Goal: Task Accomplishment & Management: Manage account settings

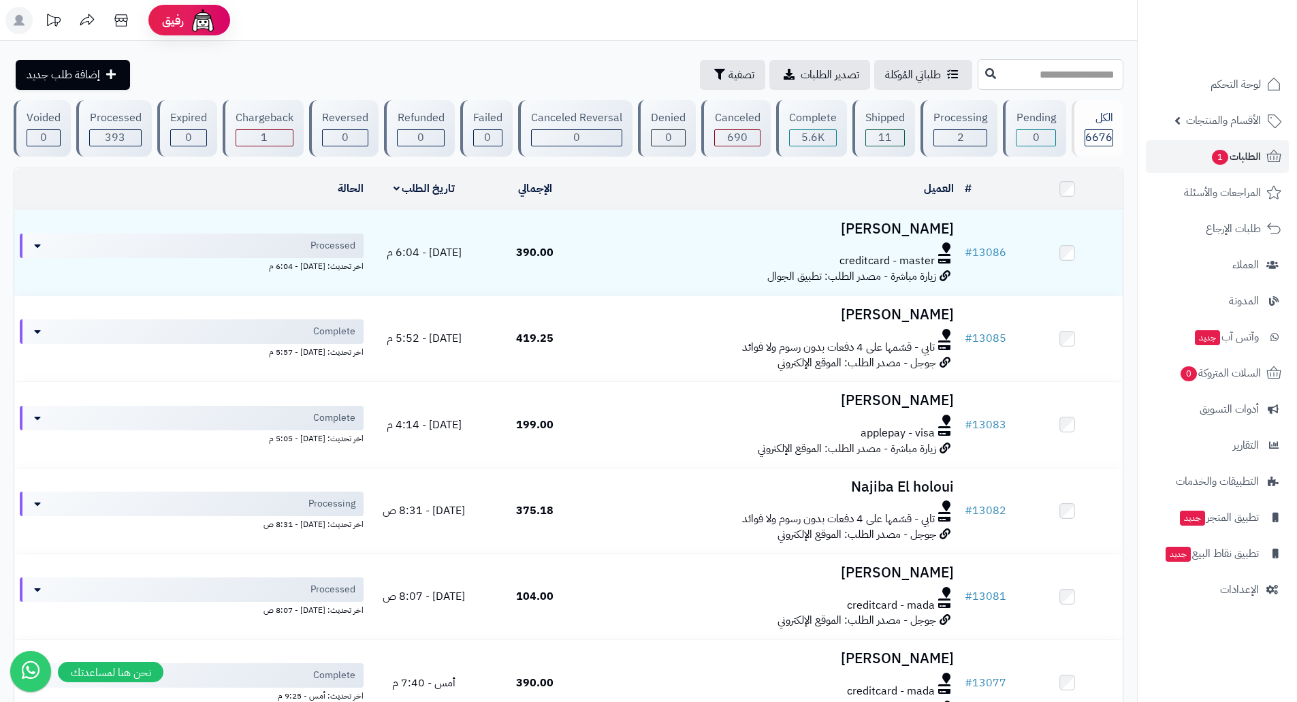
click at [1046, 67] on input "text" at bounding box center [1051, 74] width 146 height 31
type input "*****"
click at [985, 76] on icon at bounding box center [990, 72] width 11 height 11
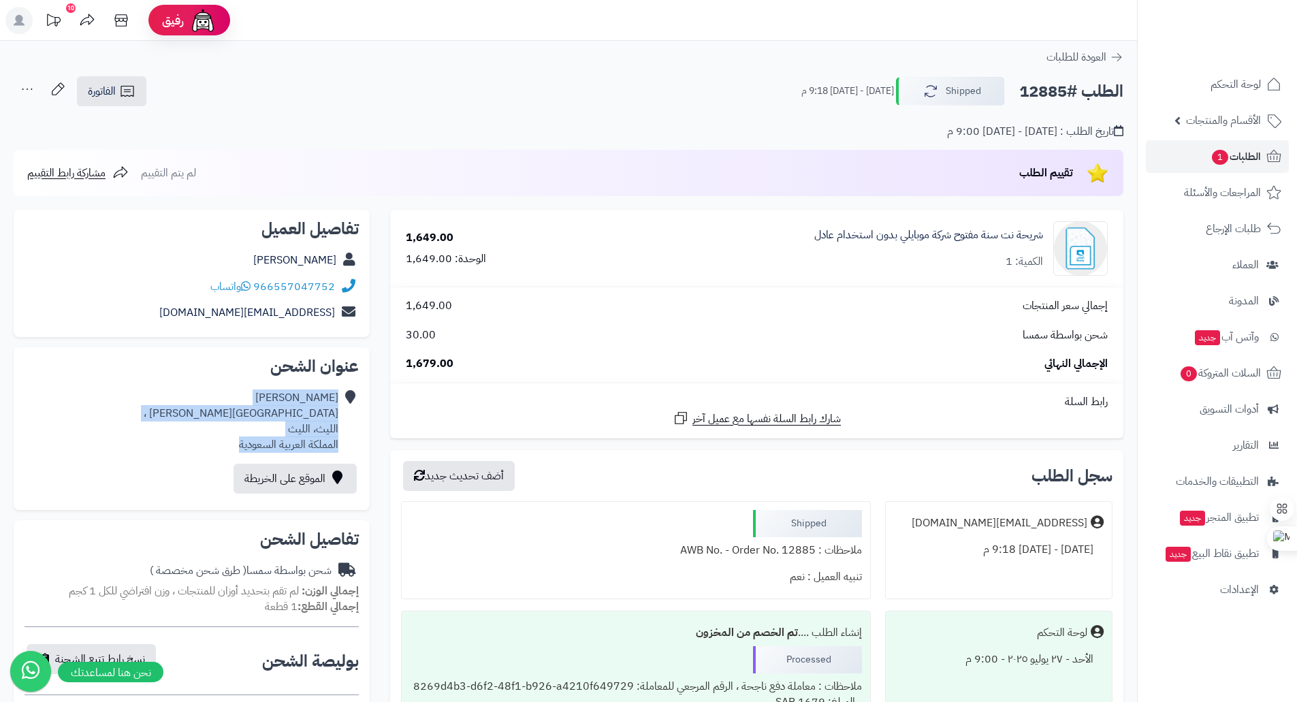
drag, startPoint x: 234, startPoint y: 445, endPoint x: 340, endPoint y: 402, distance: 114.3
click at [340, 402] on div "حسن محمد عبدالله حسن شارع عمرو بن العاص ، الليث، الليث المملكة العربية السعودية" at bounding box center [192, 421] width 334 height 73
copy div "حسن محمد عبدالله حسن شارع عمرو بن العاص ، الليث، الليث المملكة العربية السعودية"
click at [242, 396] on div "حسن محمد عبدالله حسن شارع عمرو بن العاص ، الليث، الليث المملكة العربية السعودية" at bounding box center [241, 421] width 195 height 62
drag, startPoint x: 250, startPoint y: 398, endPoint x: 344, endPoint y: 400, distance: 94.6
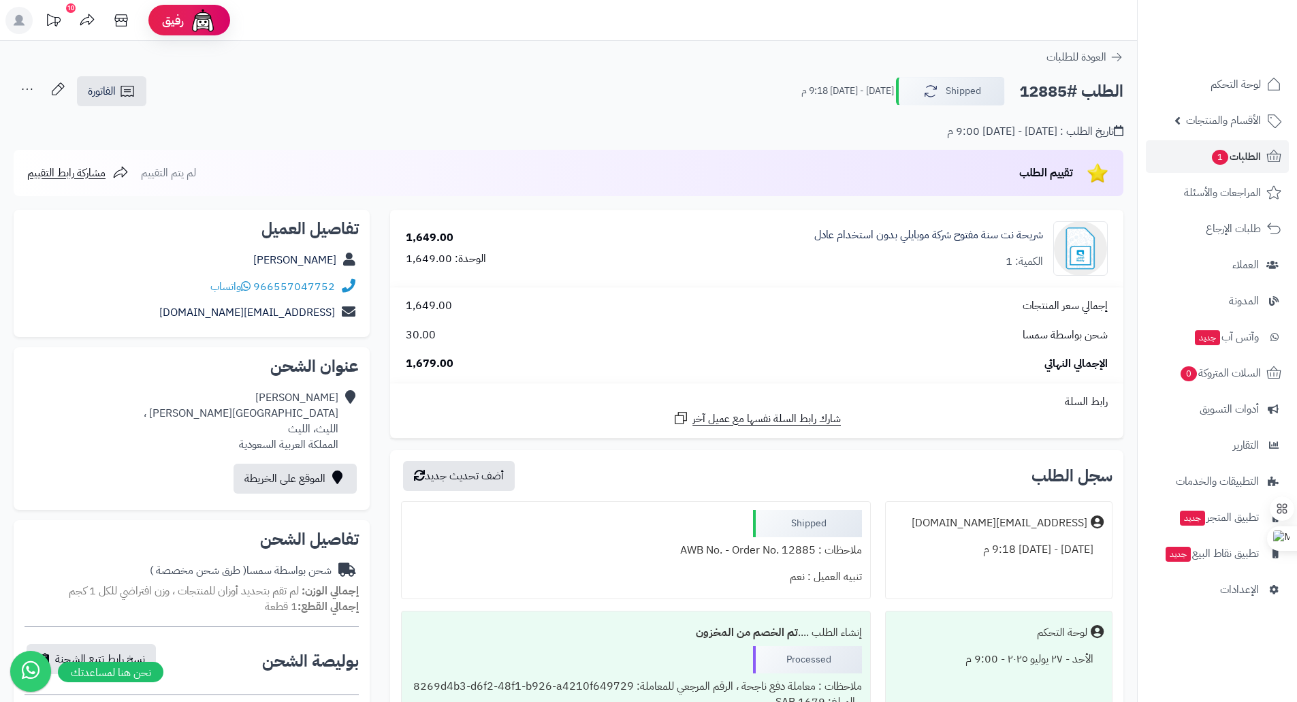
click at [344, 400] on div "حسن محمد عبدالله حسن شارع عمرو بن العاص ، الليث، الليث المملكة العربية السعودية" at bounding box center [192, 421] width 334 height 73
click at [283, 288] on link "966557047752" at bounding box center [294, 286] width 82 height 16
drag, startPoint x: 249, startPoint y: 447, endPoint x: 344, endPoint y: 425, distance: 97.1
click at [344, 425] on div "حسن محمد عبدالله حسن شارع عمرو بن العاص ، الليث، الليث المملكة العربية السعودية" at bounding box center [192, 421] width 334 height 73
copy div "حسن محمد عبدالله حسن شارع عمرو بن العاص ، الليث، الليث المملكة العربية السعودية"
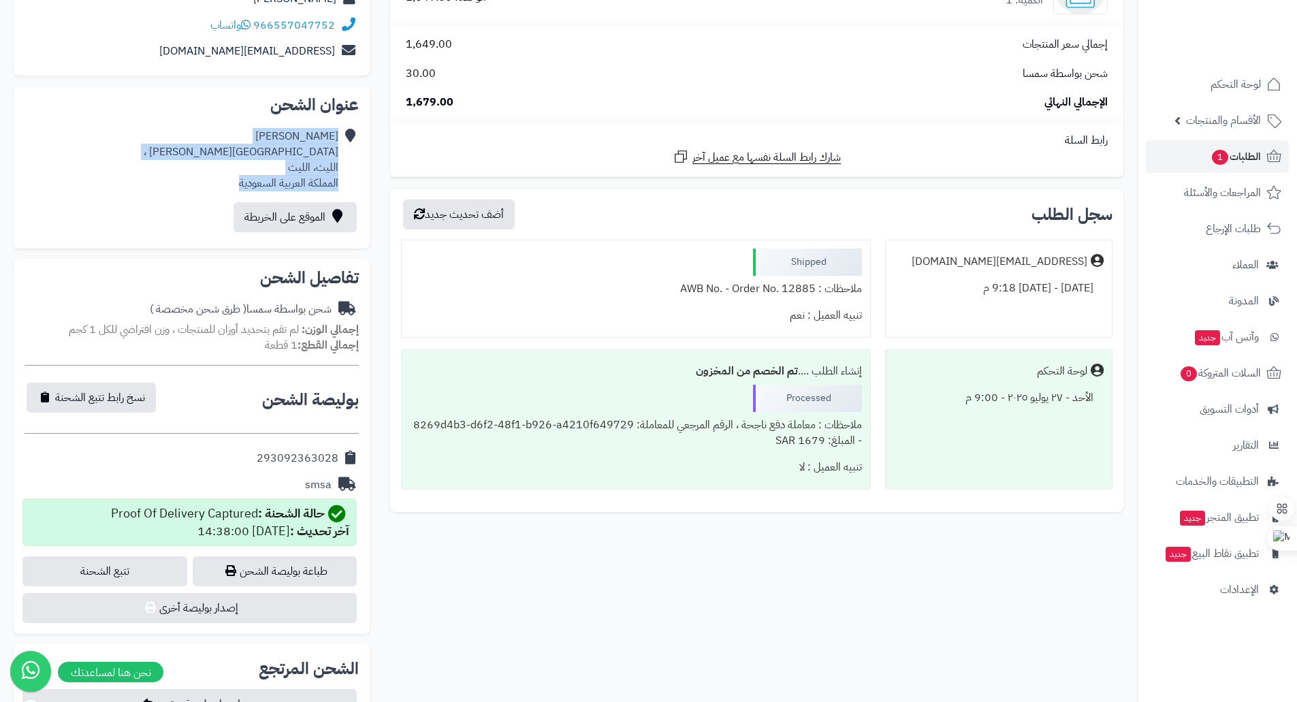
scroll to position [272, 0]
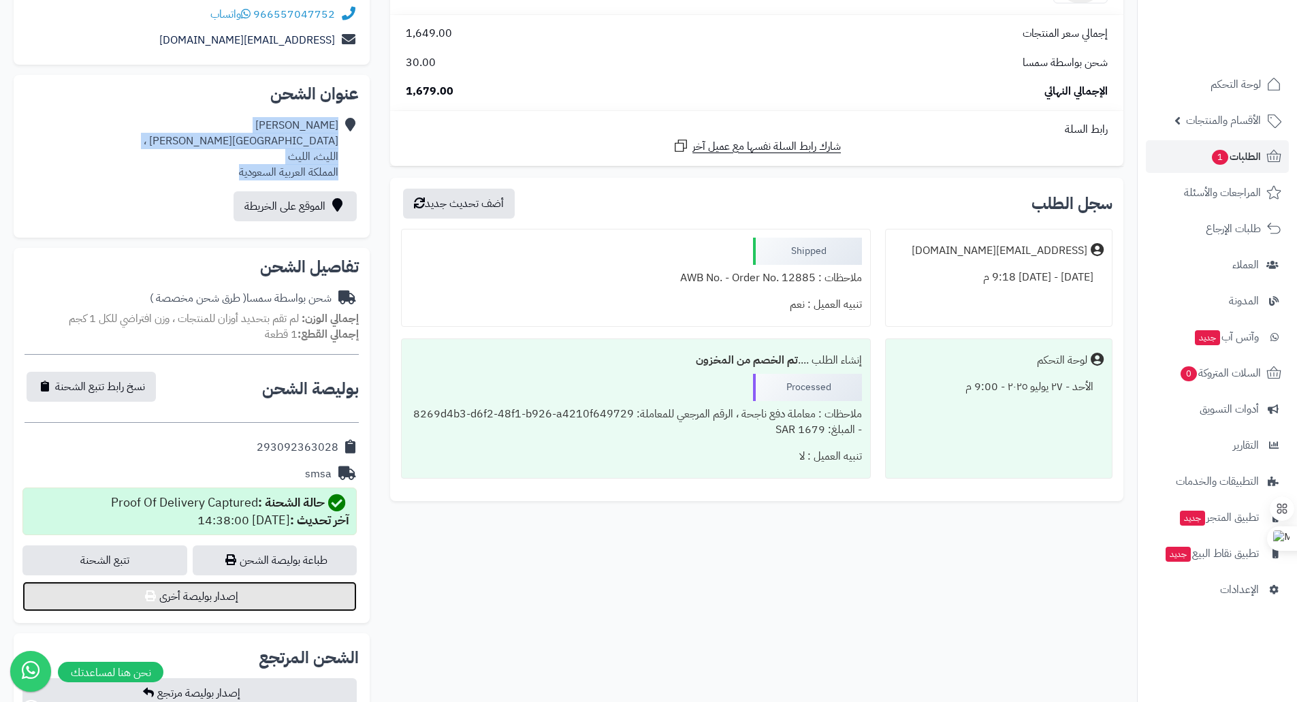
click at [300, 595] on button "إصدار بوليصة أخرى" at bounding box center [189, 596] width 334 height 30
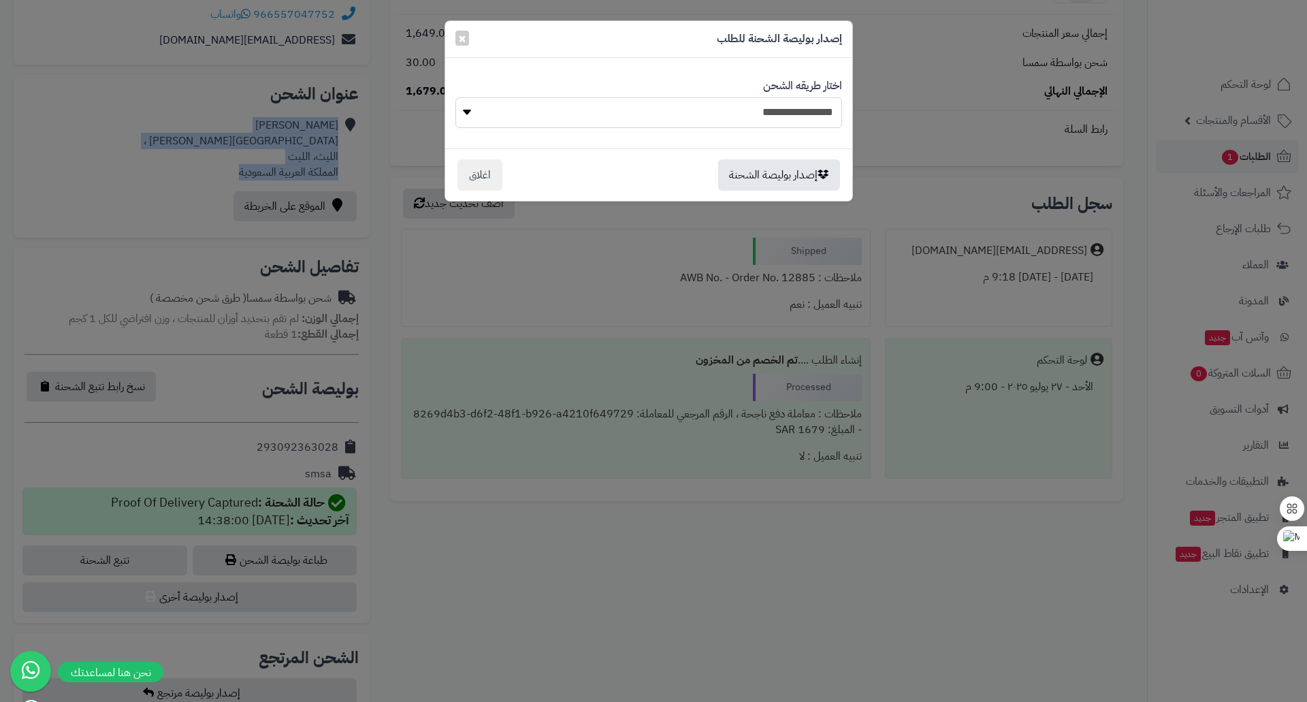
click at [765, 116] on select "**********" at bounding box center [648, 112] width 387 height 31
select select "****"
click at [455, 97] on select "**********" at bounding box center [648, 112] width 387 height 31
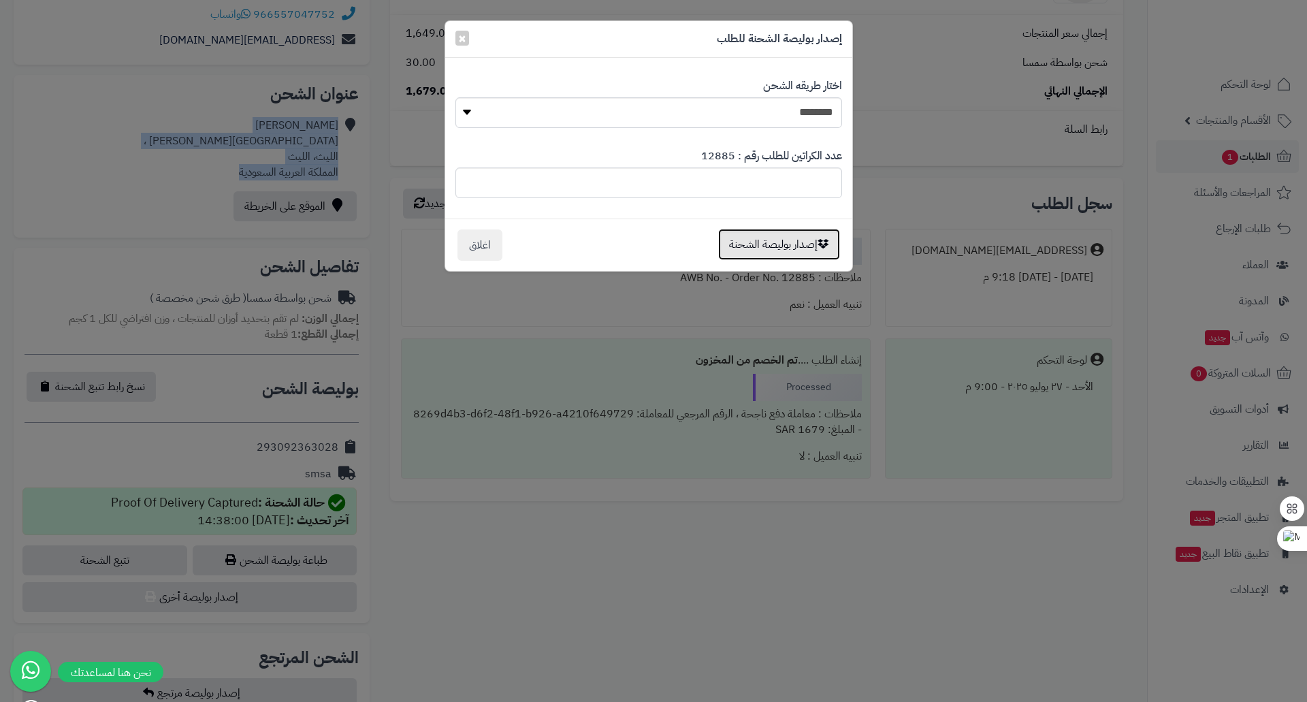
click at [763, 244] on button "إصدار بوليصة الشحنة" at bounding box center [779, 244] width 122 height 31
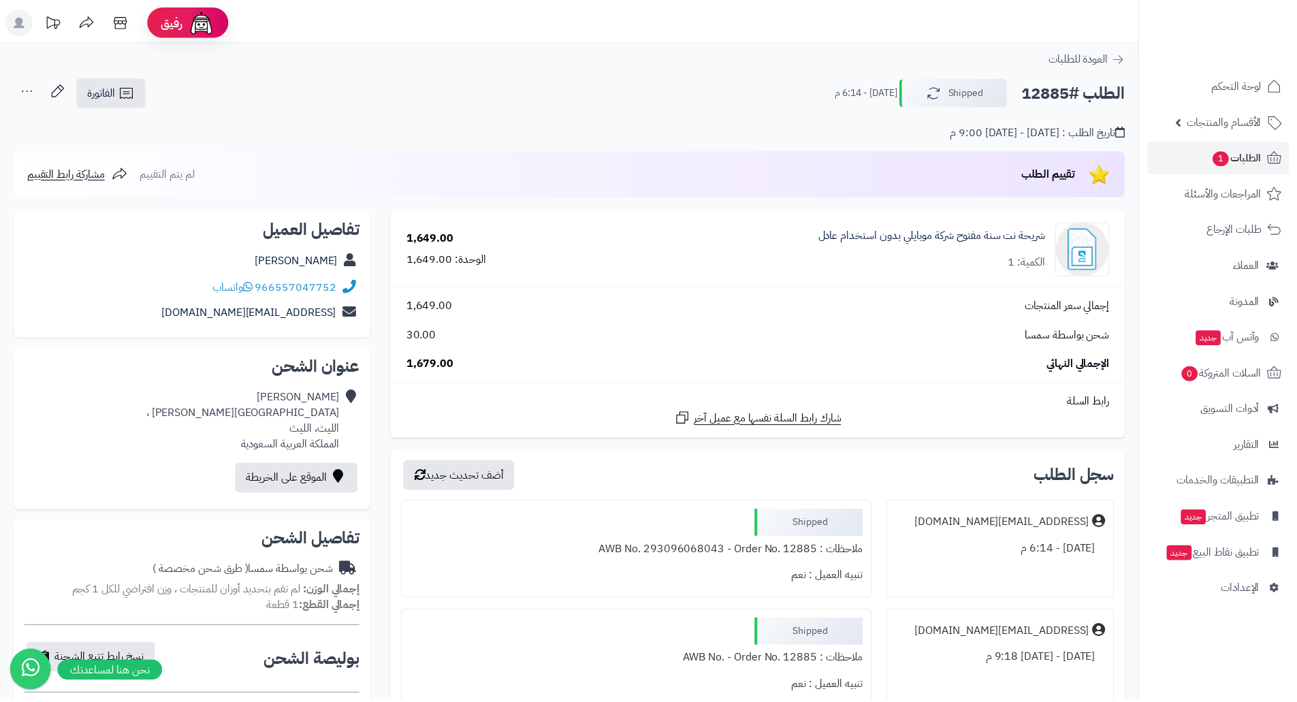
scroll to position [272, 0]
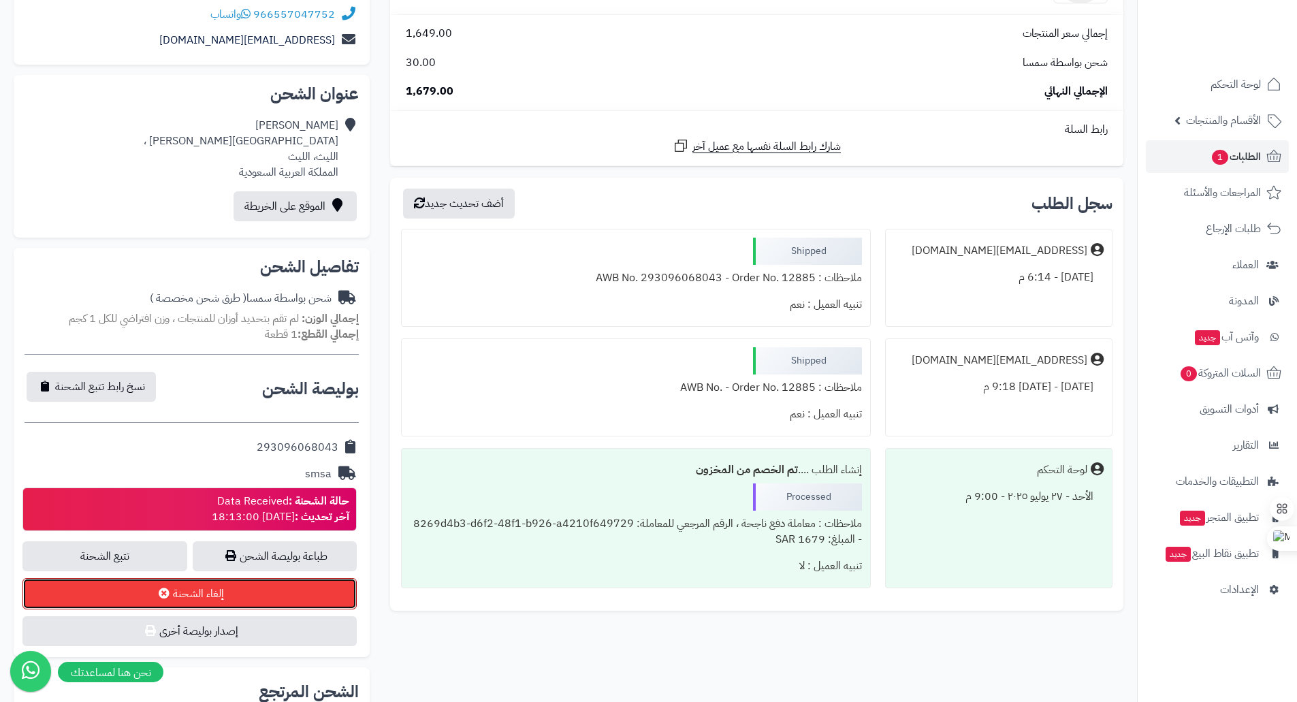
drag, startPoint x: 227, startPoint y: 593, endPoint x: 590, endPoint y: 42, distance: 659.2
click at [227, 593] on button "إلغاء الشحنة" at bounding box center [189, 593] width 334 height 31
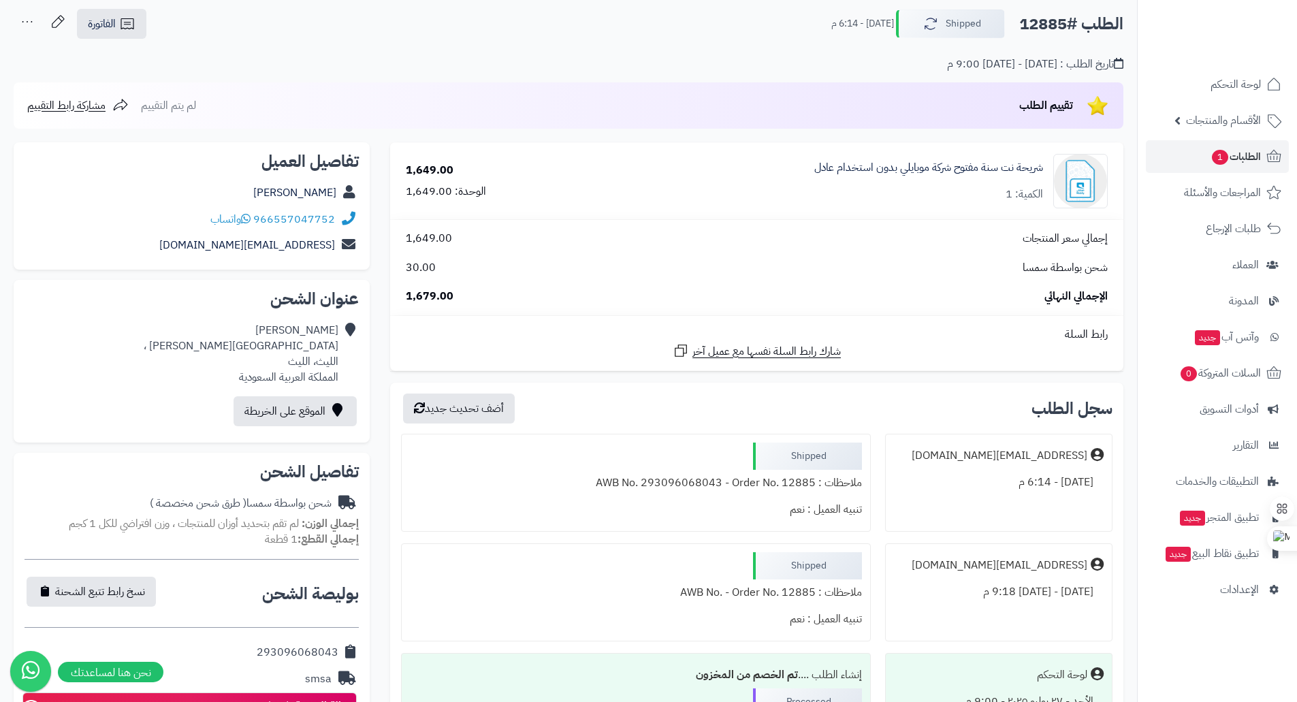
scroll to position [0, 0]
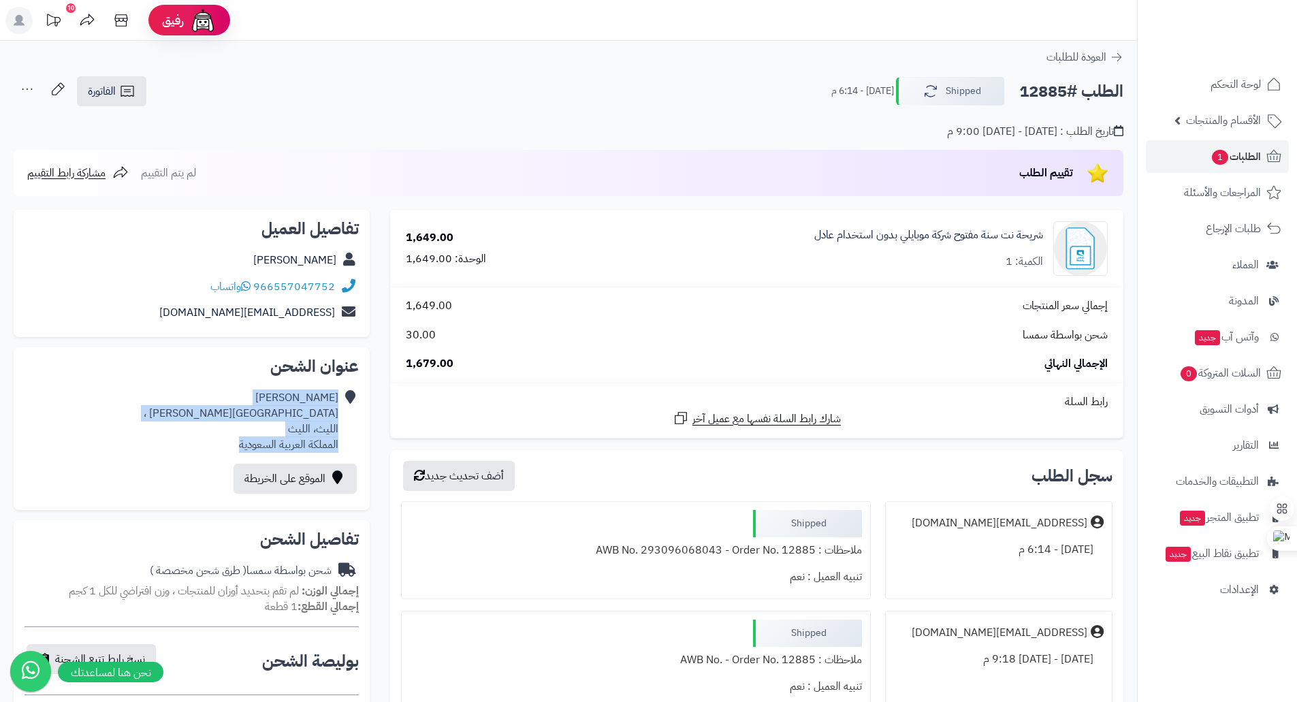
drag, startPoint x: 235, startPoint y: 447, endPoint x: 346, endPoint y: 421, distance: 114.1
click at [346, 421] on div "حسن محمد عبدالله حسن شارع عمرو بن العاص ، الليث، الليث المملكة العربية السعودية" at bounding box center [192, 421] width 334 height 73
click at [250, 436] on div "حسن محمد عبدالله حسن شارع عمرو بن العاص ، الليث، الليث المملكة العربية السعودية" at bounding box center [241, 421] width 195 height 62
drag, startPoint x: 230, startPoint y: 441, endPoint x: 340, endPoint y: 419, distance: 111.9
click at [340, 419] on div "حسن محمد عبدالله حسن شارع عمرو بن العاص ، الليث، الليث المملكة العربية السعودية" at bounding box center [192, 421] width 334 height 73
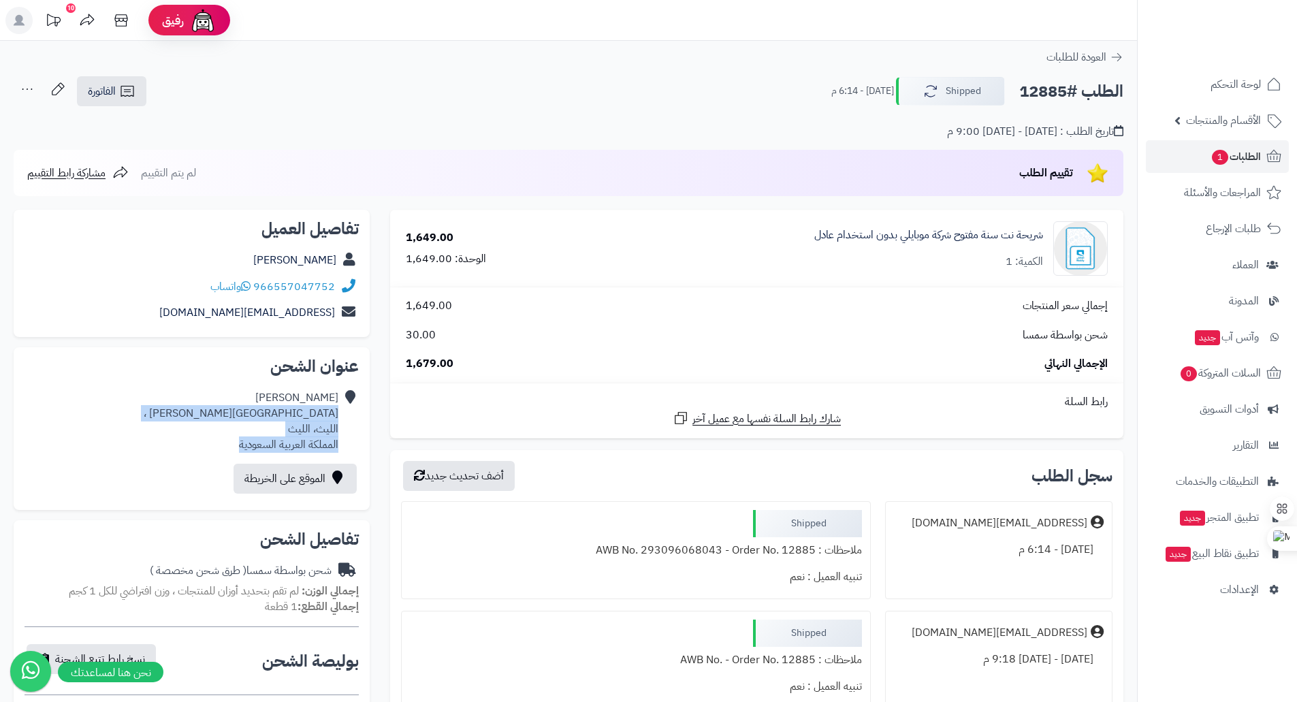
copy div "شارع عمرو بن العاص ، الليث، الليث المملكة العربية السعودية"
